Goal: Communication & Community: Answer question/provide support

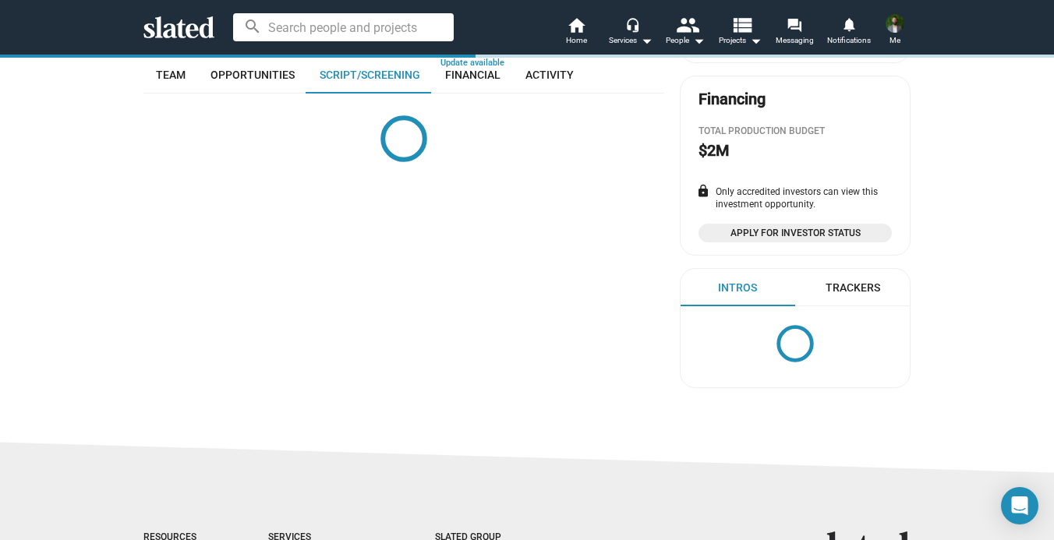
scroll to position [345, 0]
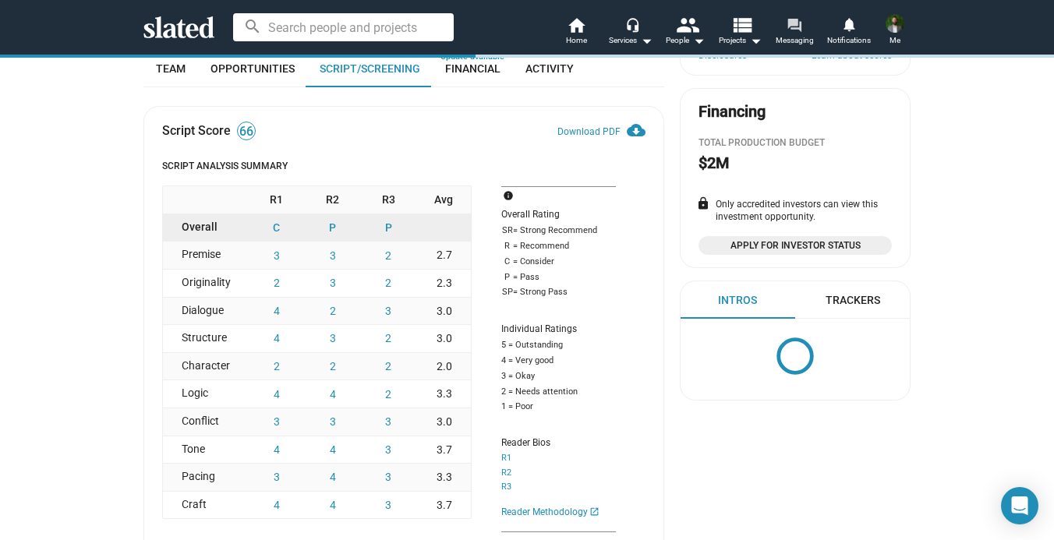
click at [804, 32] on span "Messaging" at bounding box center [794, 40] width 38 height 19
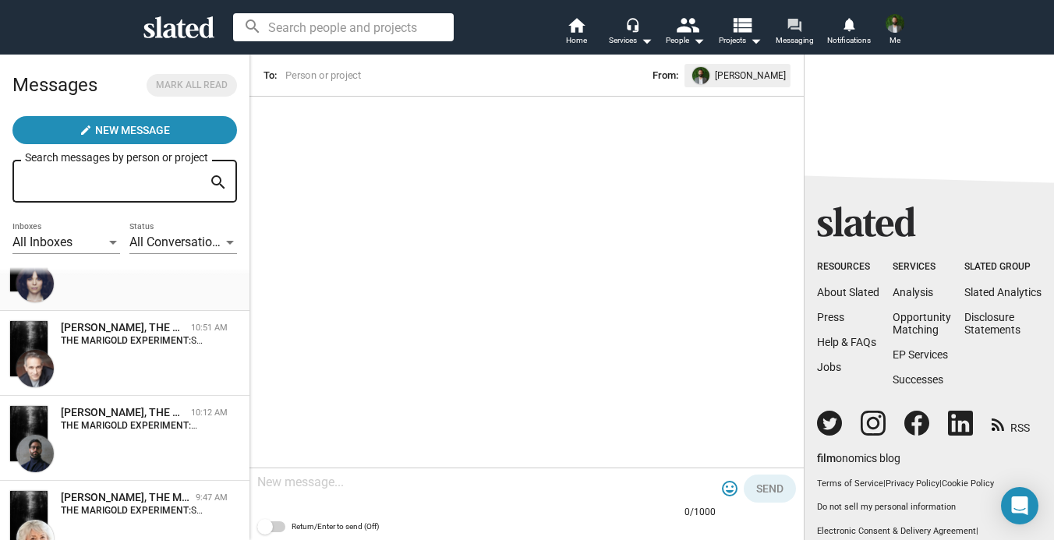
scroll to position [57, 0]
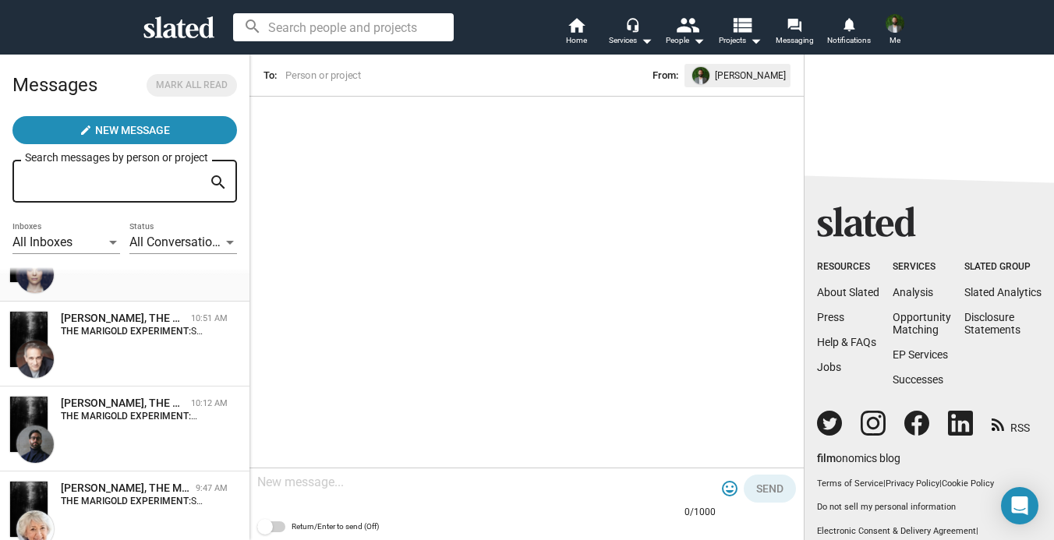
click at [112, 291] on div "[PERSON_NAME], THE MARIGOLD EXPERIMENT 12:47 PM THE MARIGOLD EXPERIMENT: Hi! I'…" at bounding box center [124, 259] width 231 height 66
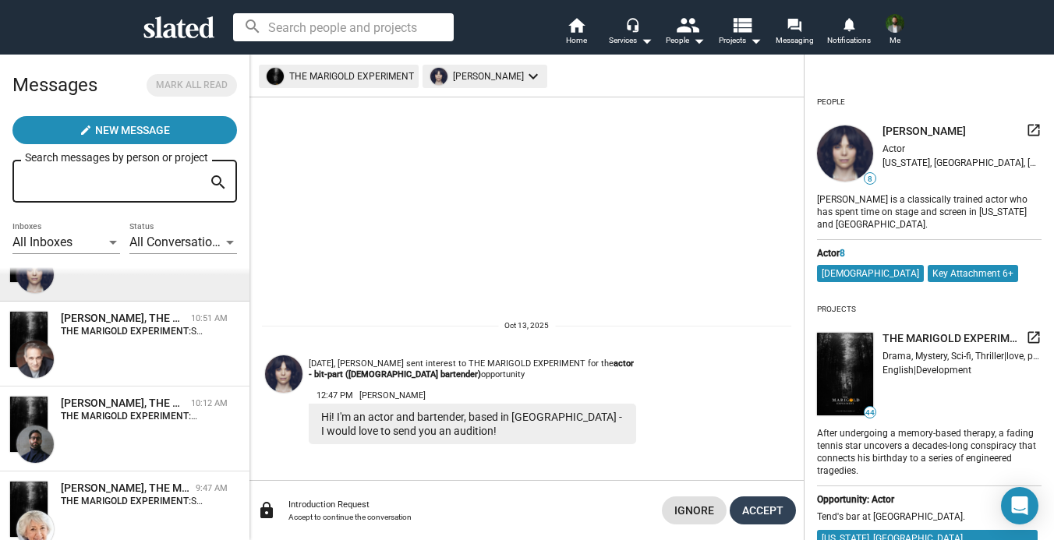
click at [761, 507] on span "Accept" at bounding box center [762, 510] width 41 height 28
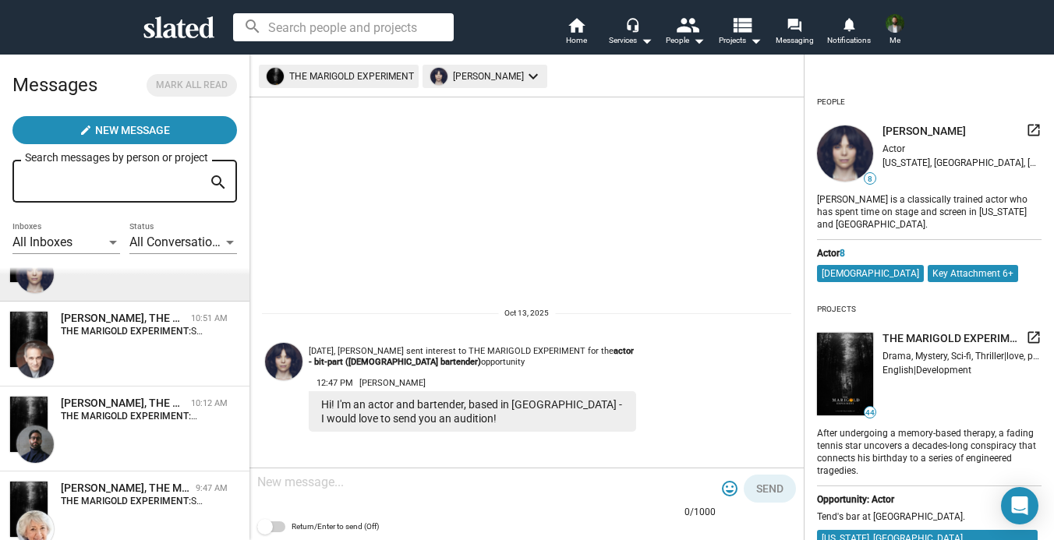
click at [284, 366] on img at bounding box center [283, 361] width 37 height 37
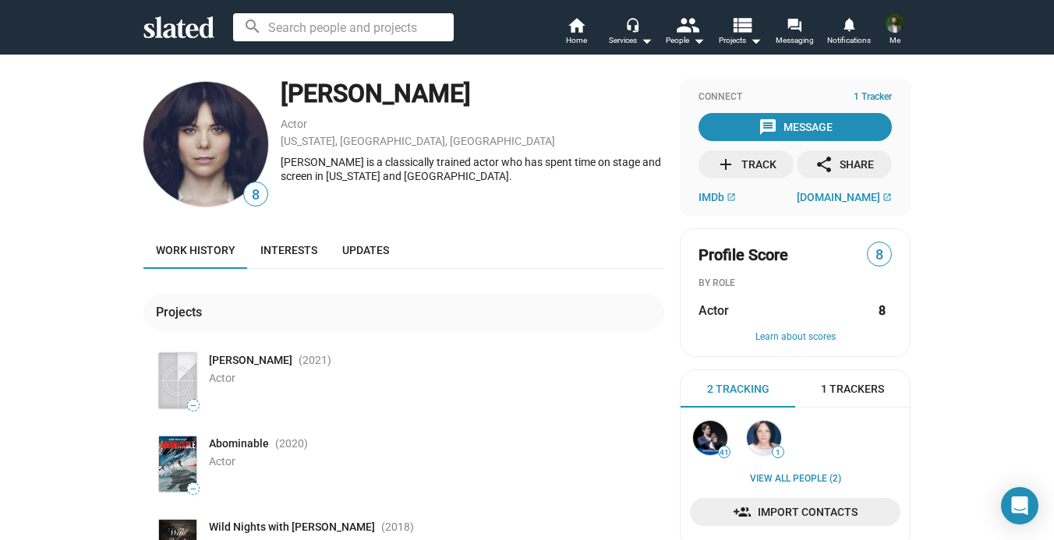
click at [224, 157] on img at bounding box center [205, 144] width 125 height 125
drag, startPoint x: 469, startPoint y: 99, endPoint x: 274, endPoint y: 96, distance: 195.6
click at [274, 96] on div "8 Katrina Mattson Actor New York, NY, US Katrina Mattson is a classically train…" at bounding box center [403, 144] width 521 height 131
copy div "Katrina Mattson"
click at [571, 34] on span "Home" at bounding box center [576, 40] width 21 height 19
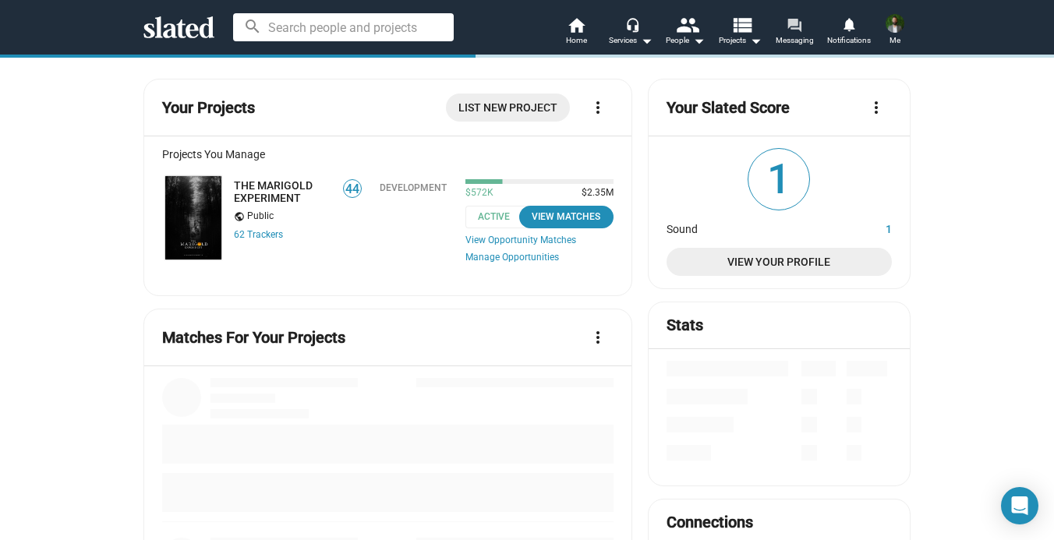
click at [792, 23] on mat-icon "forum" at bounding box center [793, 24] width 15 height 15
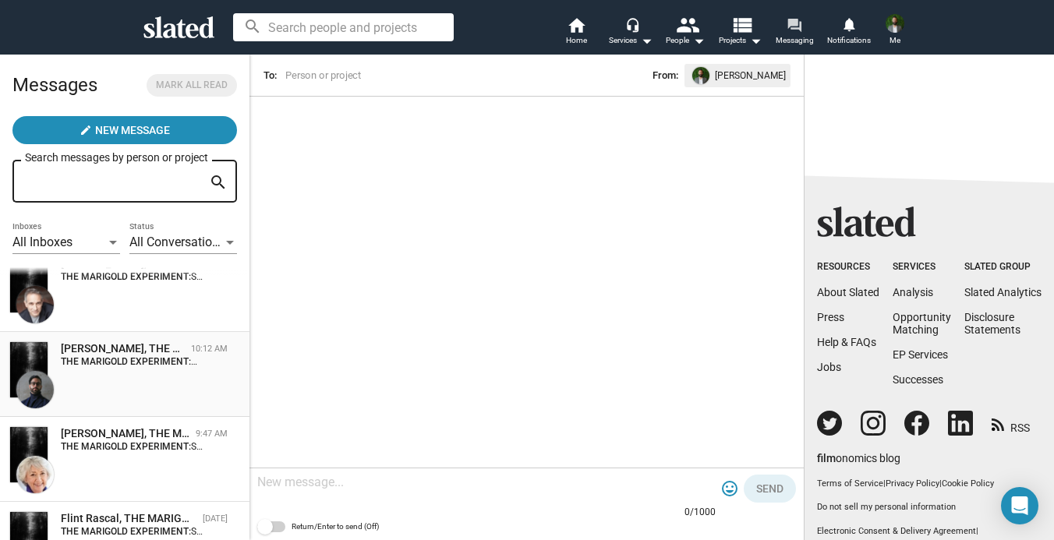
scroll to position [109, 0]
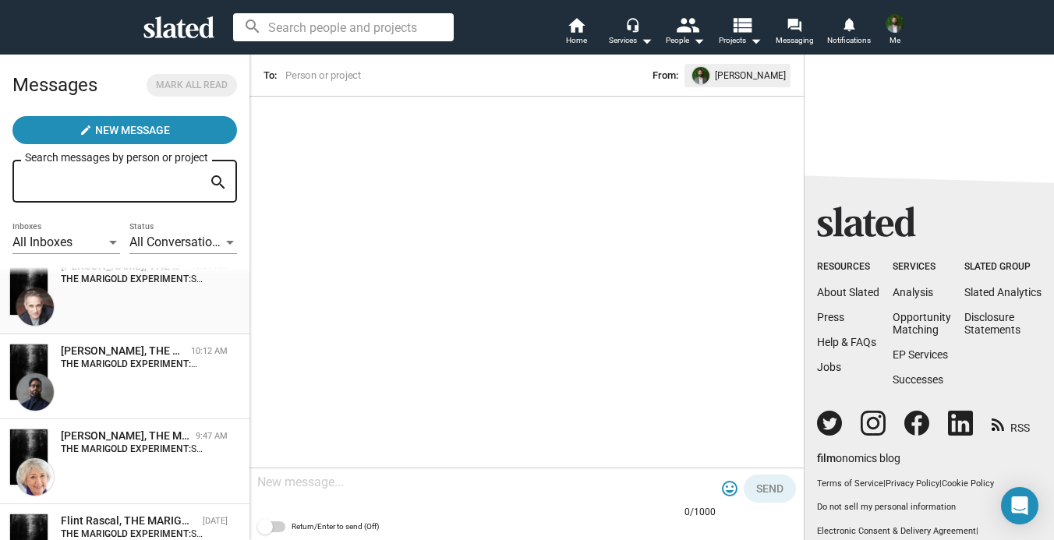
click at [129, 296] on div "Vincent Ticali, THE MARIGOLD EXPERIMENT 10:51 AM THE MARIGOLD EXPERIMENT: Slate…" at bounding box center [124, 292] width 231 height 66
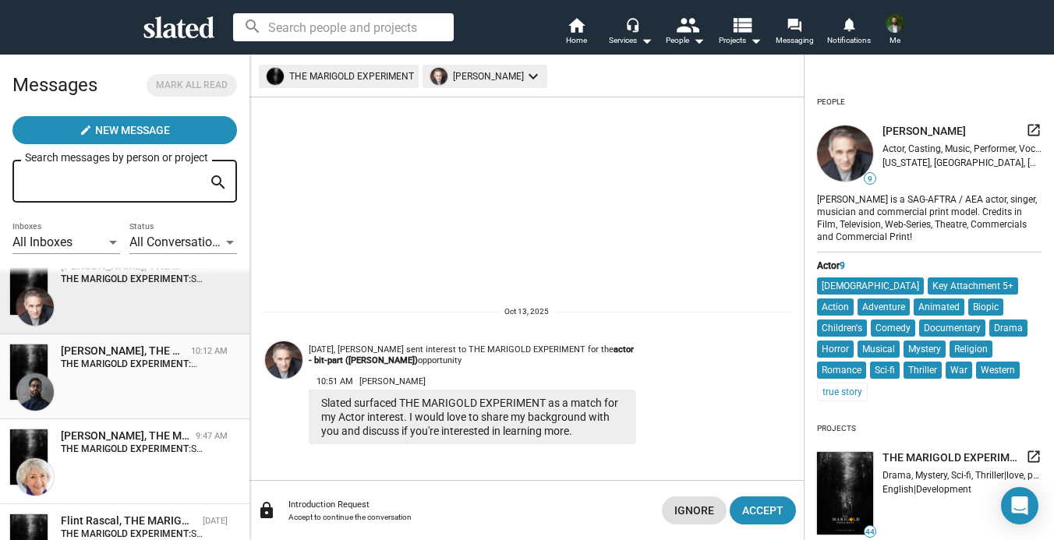
click at [97, 364] on strong "THE MARIGOLD EXPERIMENT:" at bounding box center [129, 363] width 136 height 11
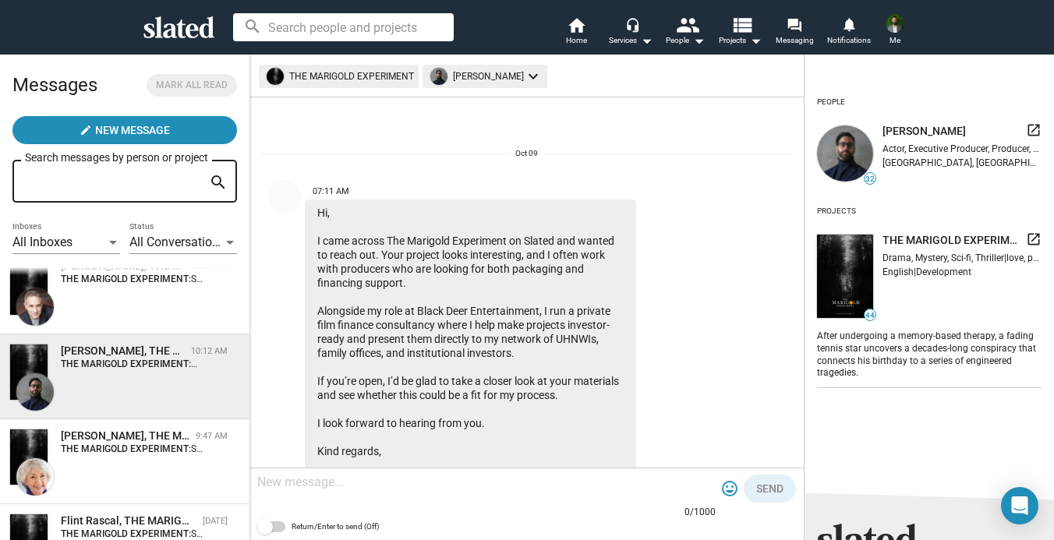
scroll to position [800, 0]
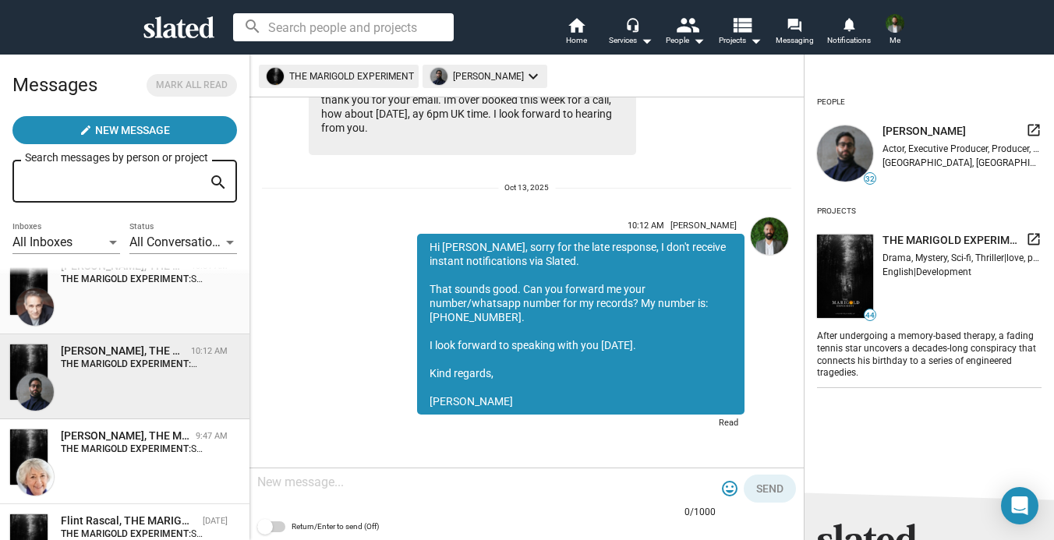
click at [109, 312] on div "Vincent Ticali, THE MARIGOLD EXPERIMENT 10:51 AM THE MARIGOLD EXPERIMENT: Slate…" at bounding box center [124, 292] width 231 height 66
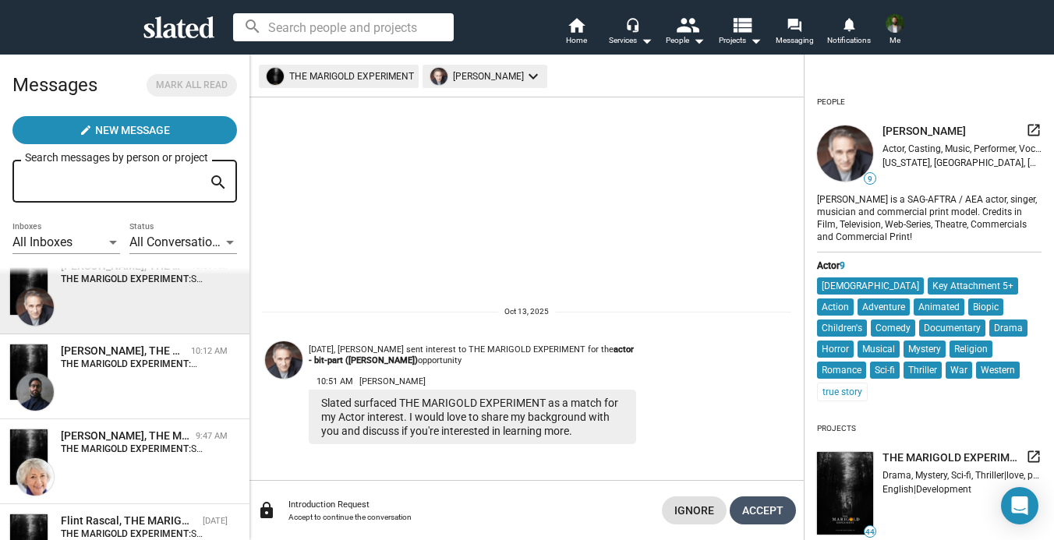
click at [768, 504] on span "Accept" at bounding box center [762, 510] width 41 height 28
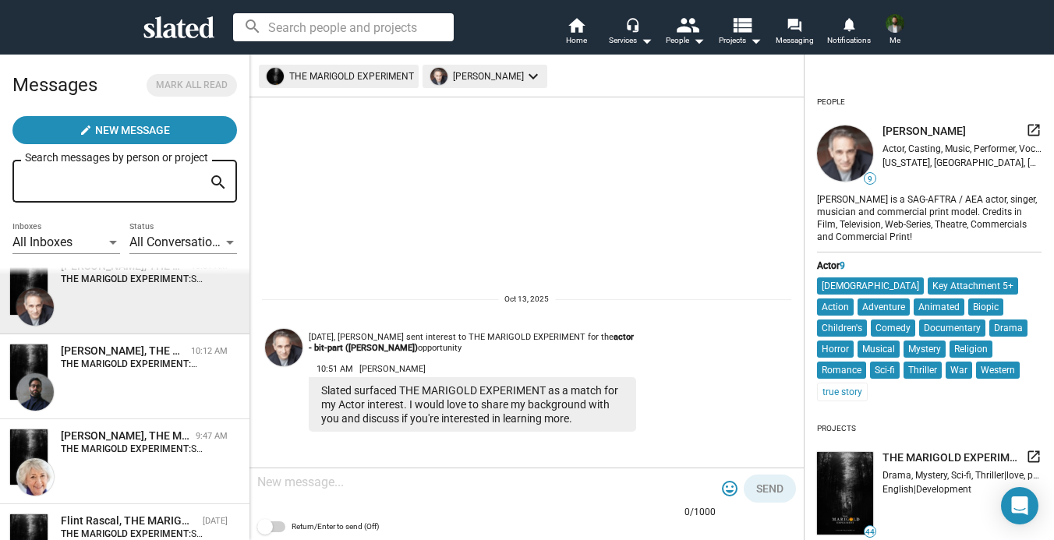
click at [290, 345] on img at bounding box center [283, 347] width 37 height 37
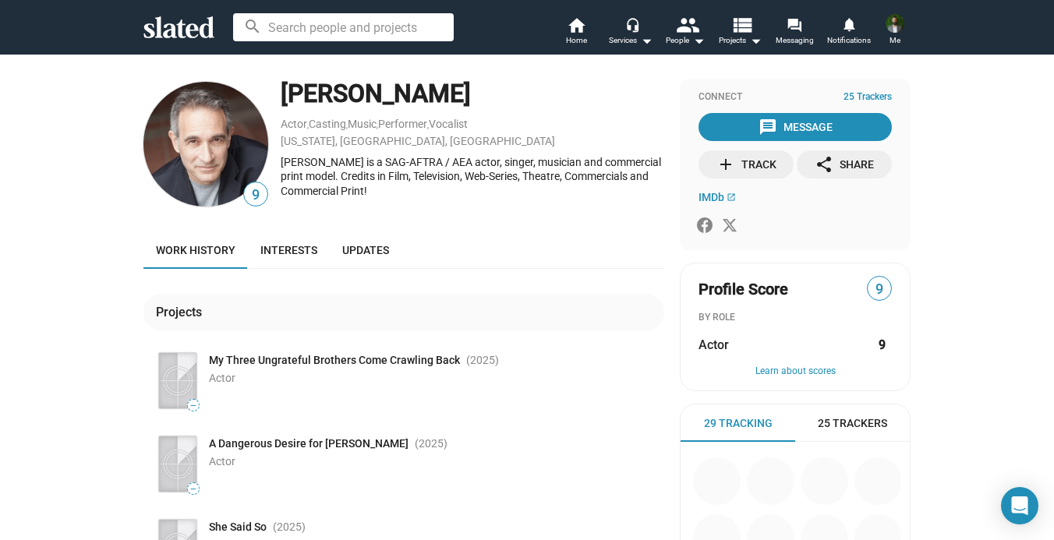
drag, startPoint x: 444, startPoint y: 109, endPoint x: 284, endPoint y: 86, distance: 162.1
click at [284, 86] on div "[PERSON_NAME]" at bounding box center [472, 94] width 383 height 34
copy div "[PERSON_NAME]"
